Goal: Task Accomplishment & Management: Manage account settings

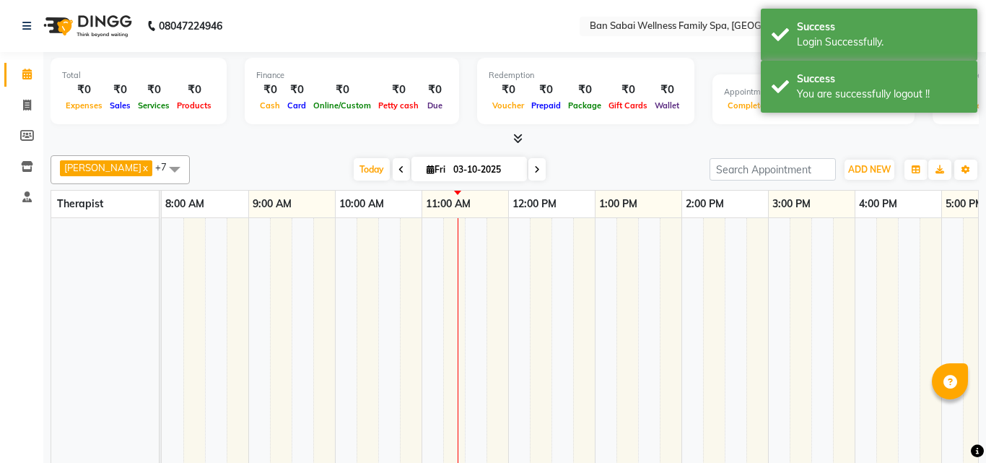
select select "en"
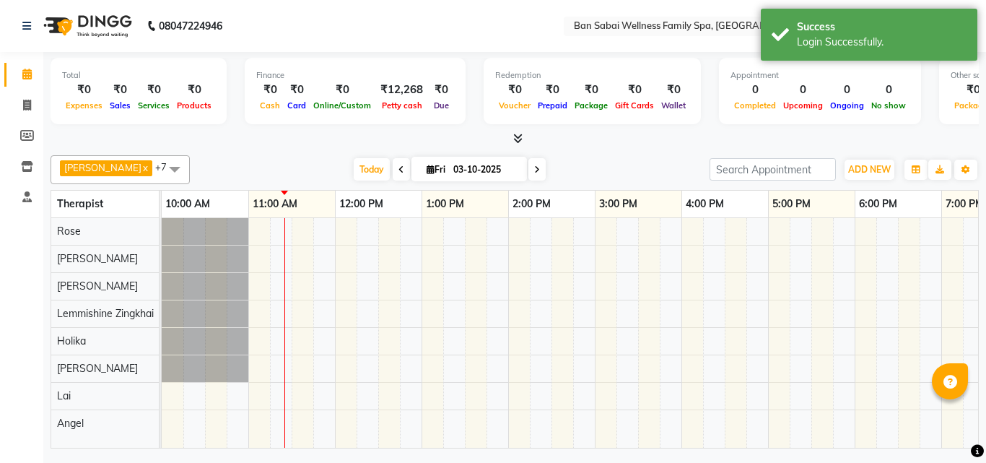
click at [512, 133] on span at bounding box center [514, 138] width 15 height 15
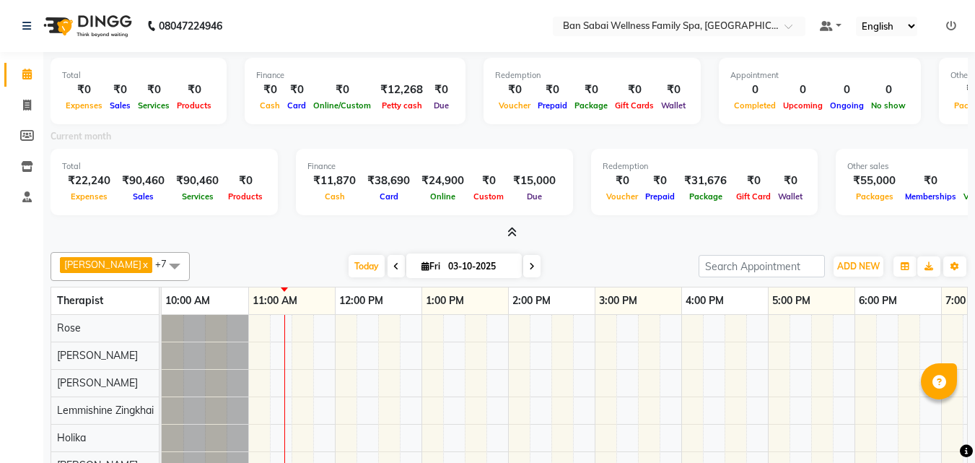
click at [507, 232] on icon at bounding box center [511, 232] width 9 height 11
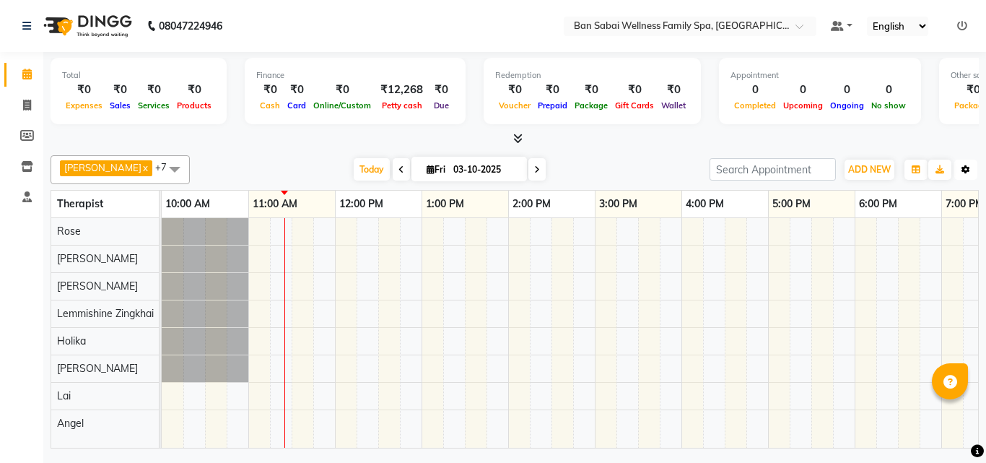
click at [968, 170] on icon "button" at bounding box center [965, 169] width 9 height 9
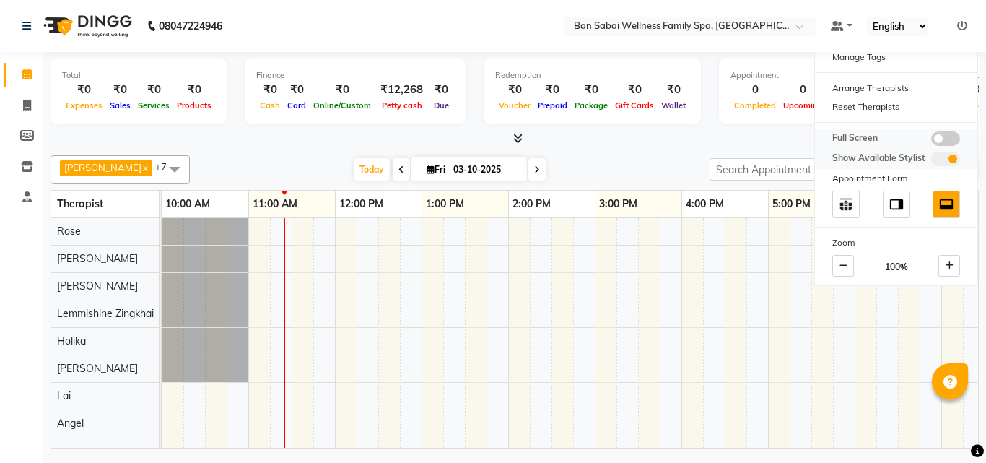
click at [954, 140] on span at bounding box center [945, 138] width 29 height 14
click at [931, 141] on input "checkbox" at bounding box center [931, 141] width 0 height 0
